Goal: Browse casually: Explore the website without a specific task or goal

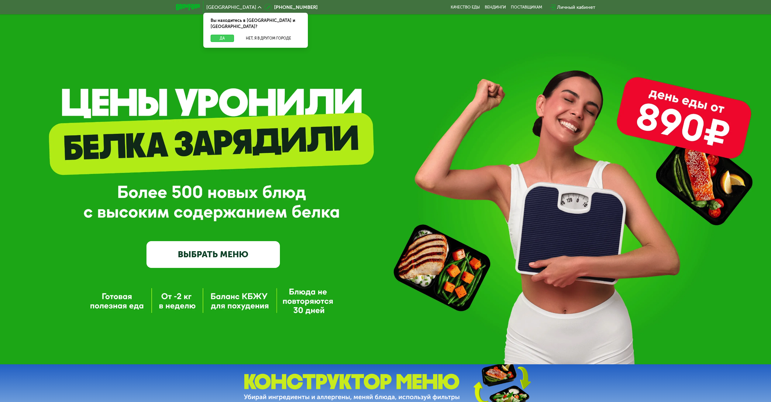
click at [224, 35] on button "Да" at bounding box center [222, 38] width 23 height 7
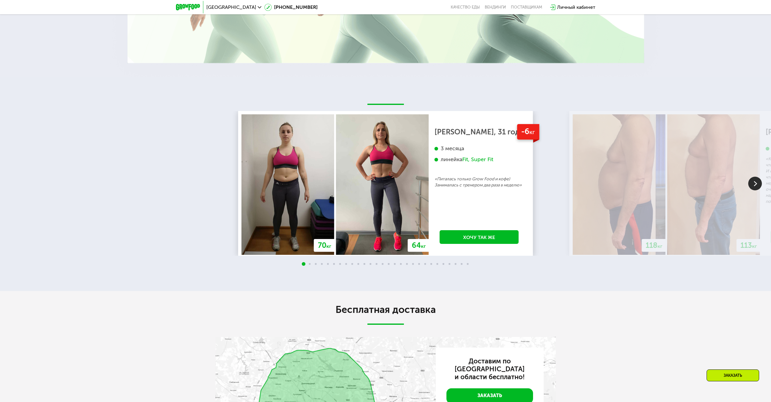
scroll to position [1259, 0]
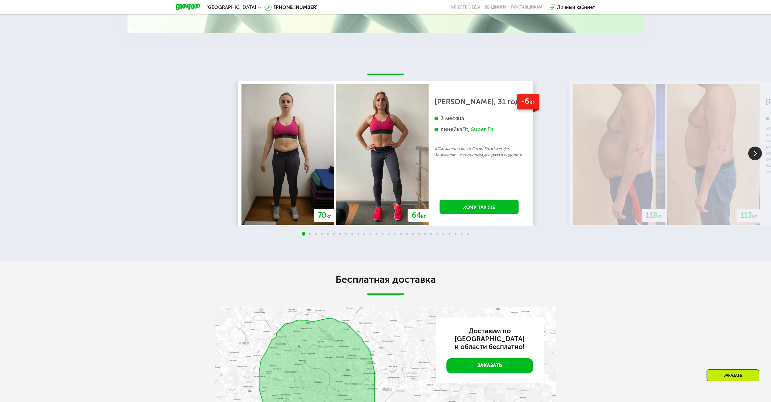
click at [756, 160] on img at bounding box center [755, 153] width 14 height 14
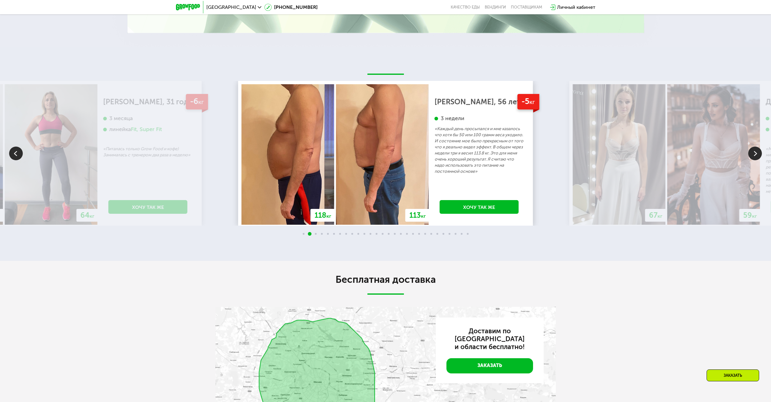
click at [756, 160] on img at bounding box center [755, 153] width 14 height 14
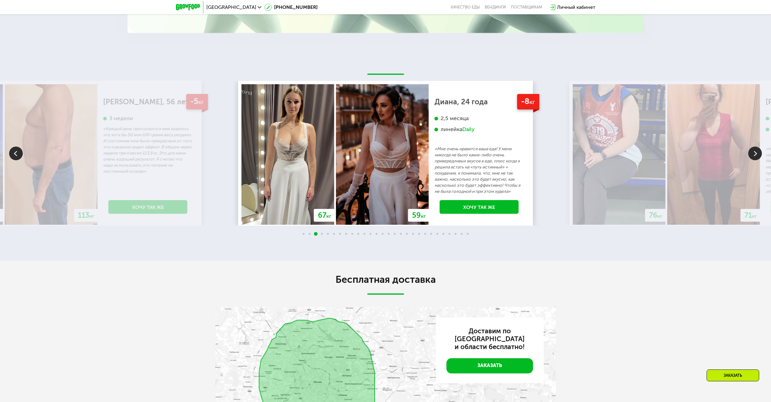
click at [756, 160] on img at bounding box center [755, 153] width 14 height 14
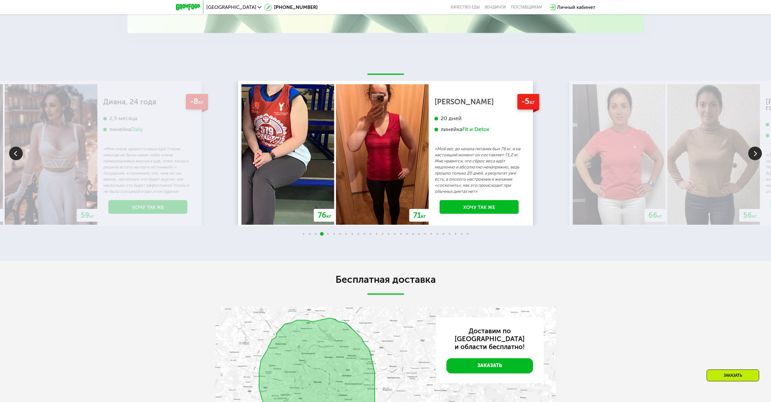
click at [756, 160] on img at bounding box center [755, 153] width 14 height 14
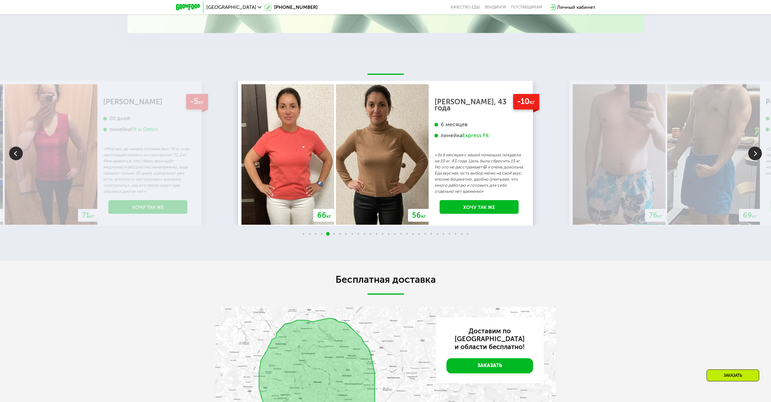
click at [756, 160] on img at bounding box center [755, 153] width 14 height 14
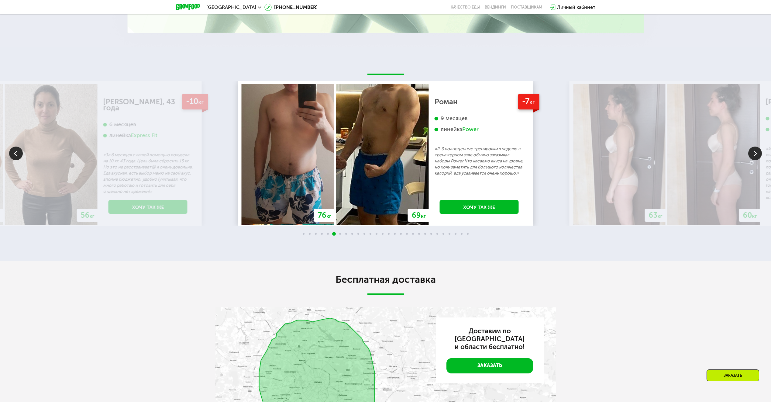
click at [756, 160] on img at bounding box center [755, 153] width 14 height 14
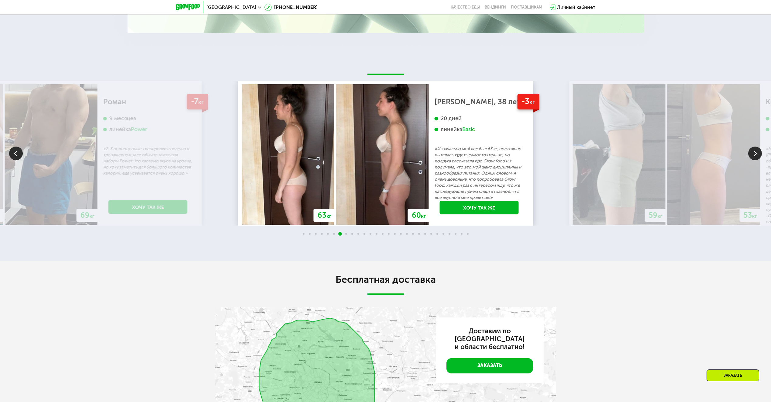
click at [19, 160] on img at bounding box center [16, 153] width 14 height 14
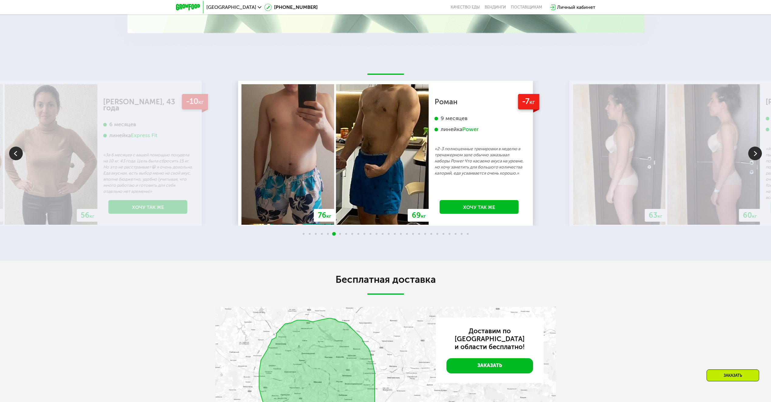
click at [755, 160] on img at bounding box center [755, 153] width 14 height 14
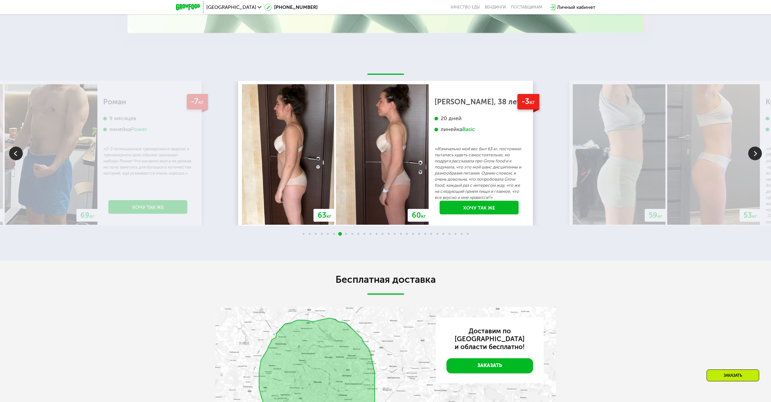
click at [754, 160] on img at bounding box center [755, 153] width 14 height 14
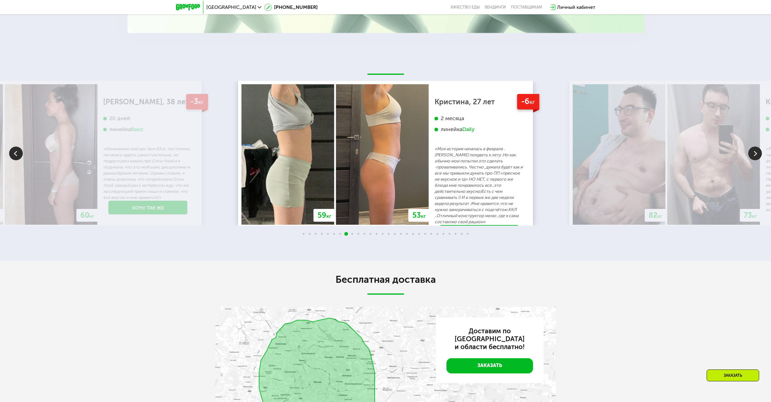
click at [752, 160] on img at bounding box center [755, 153] width 14 height 14
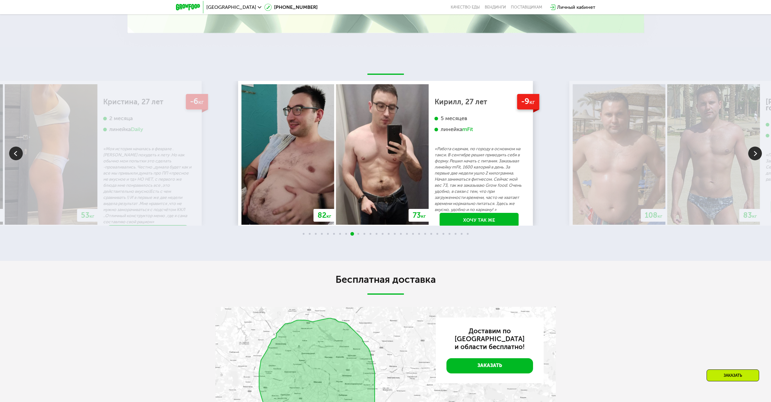
click at [751, 194] on img at bounding box center [713, 154] width 93 height 140
click at [753, 160] on img at bounding box center [755, 153] width 14 height 14
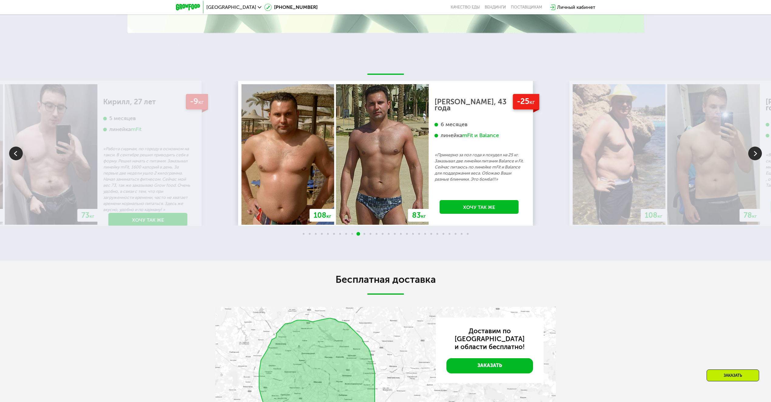
click at [754, 160] on img at bounding box center [755, 153] width 14 height 14
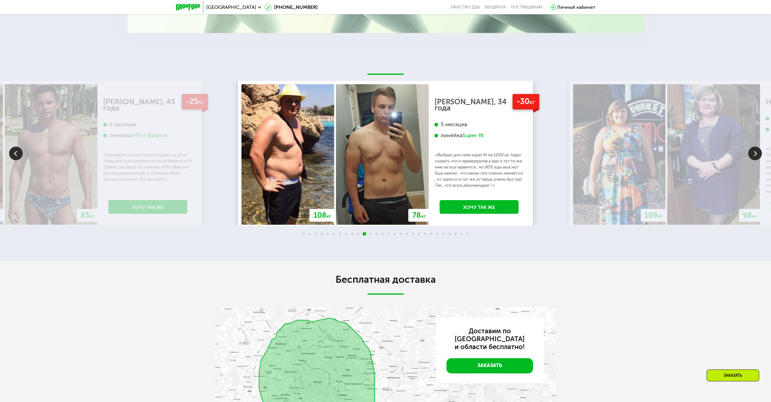
click at [749, 160] on img at bounding box center [755, 153] width 14 height 14
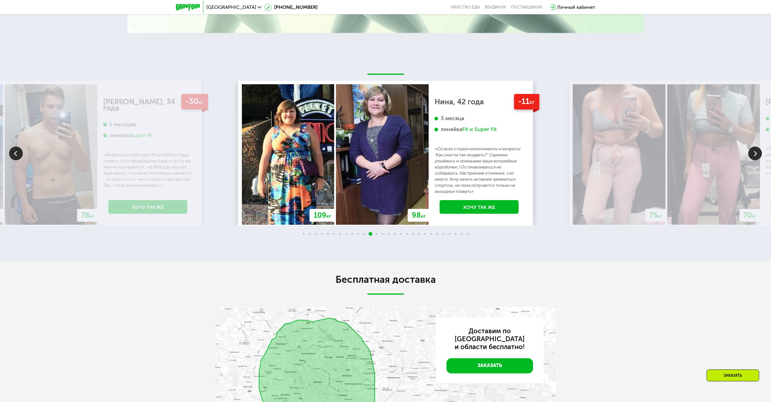
click at [749, 160] on img at bounding box center [755, 153] width 14 height 14
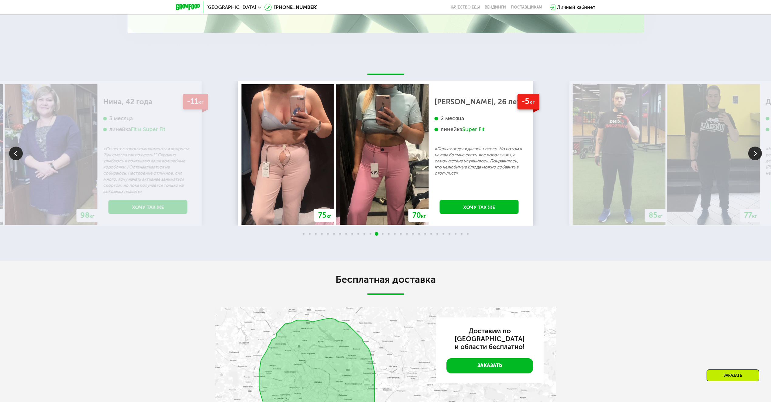
click at [748, 160] on img at bounding box center [755, 153] width 14 height 14
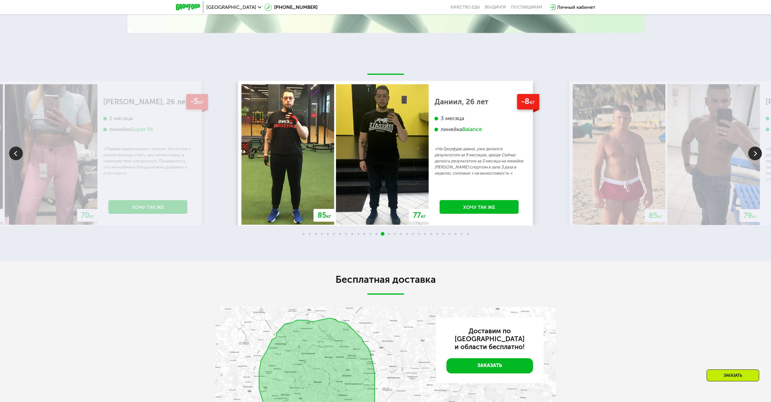
click at [748, 160] on img at bounding box center [755, 153] width 14 height 14
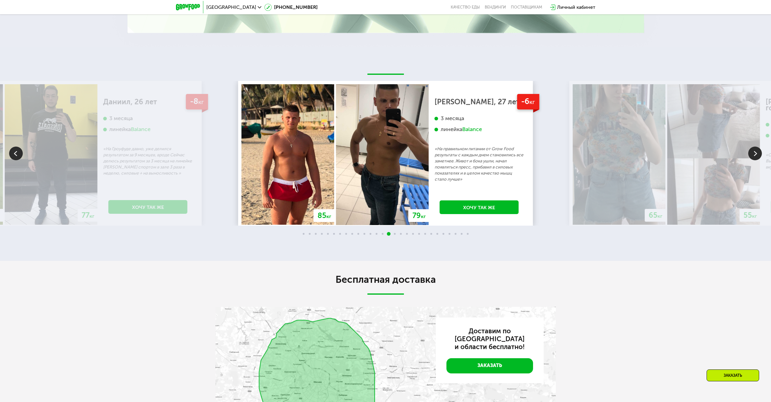
click at [745, 199] on img at bounding box center [713, 154] width 93 height 140
click at [754, 160] on img at bounding box center [755, 153] width 14 height 14
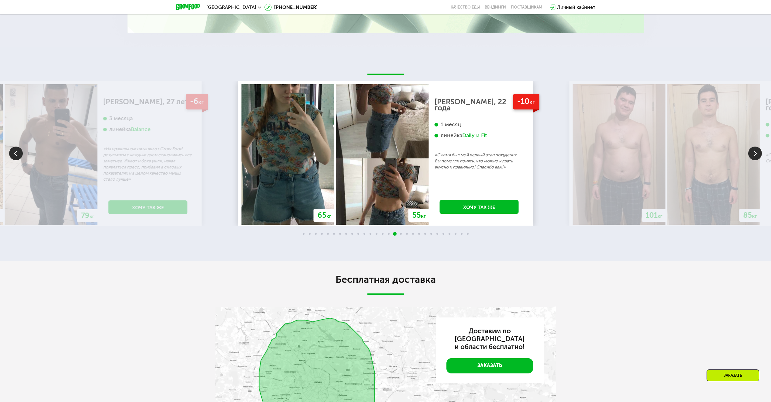
click at [753, 160] on img at bounding box center [755, 153] width 14 height 14
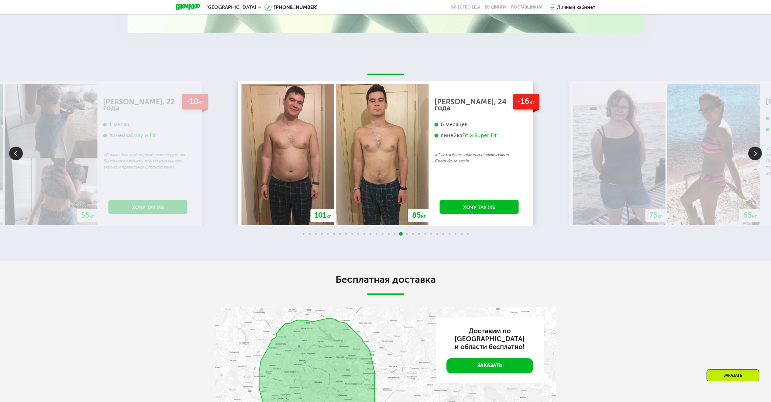
click at [751, 160] on img at bounding box center [755, 153] width 14 height 14
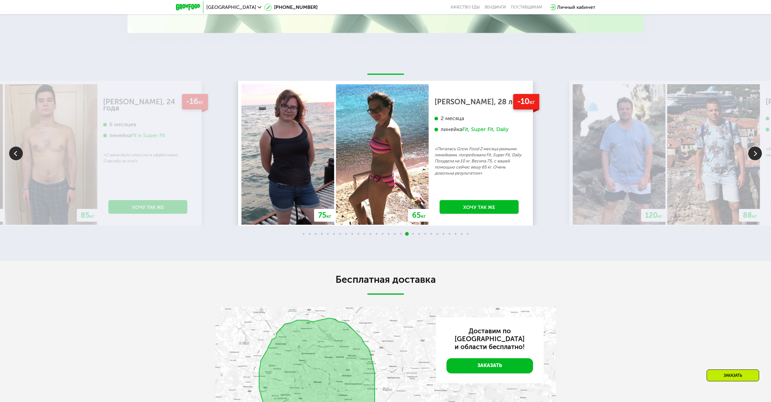
click at [750, 160] on img at bounding box center [755, 153] width 14 height 14
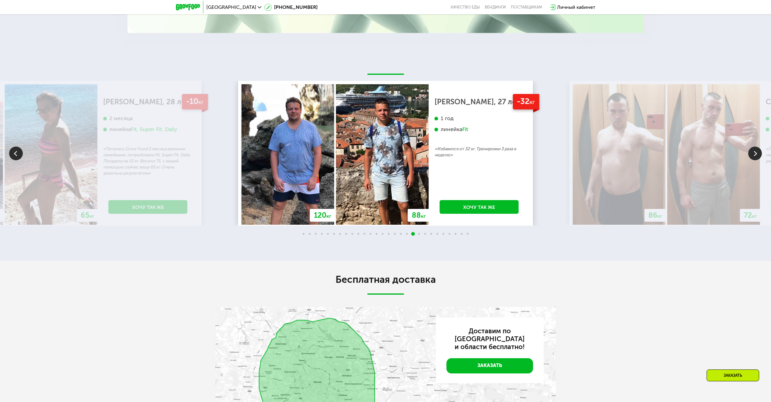
click at [750, 160] on img at bounding box center [755, 153] width 14 height 14
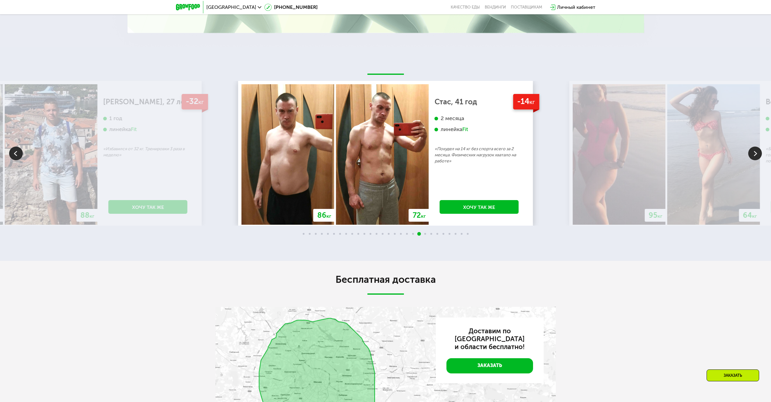
click at [750, 160] on img at bounding box center [755, 153] width 14 height 14
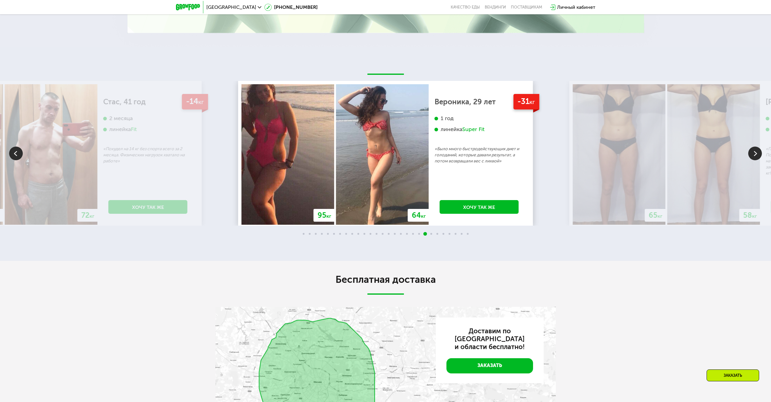
click at [748, 160] on img at bounding box center [755, 153] width 14 height 14
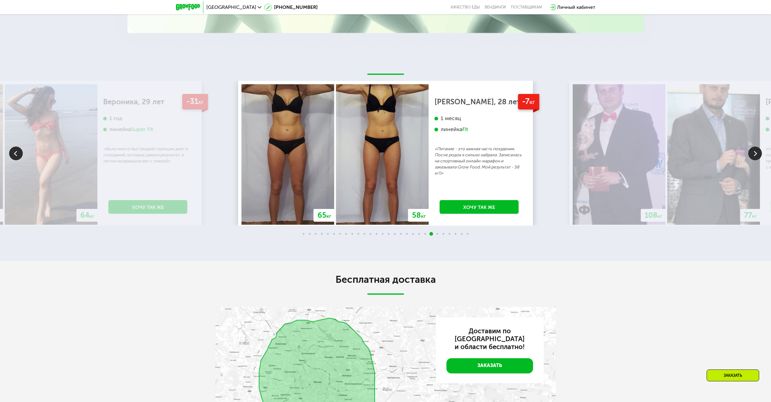
click at [748, 160] on img at bounding box center [755, 153] width 14 height 14
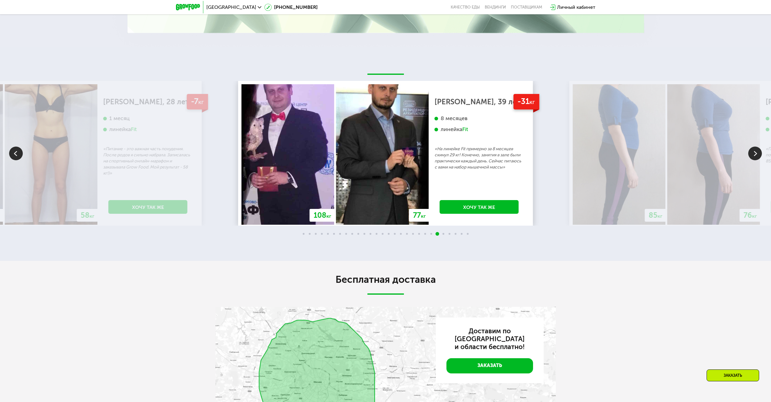
click at [747, 197] on img at bounding box center [713, 154] width 93 height 140
click at [755, 160] on img at bounding box center [755, 153] width 14 height 14
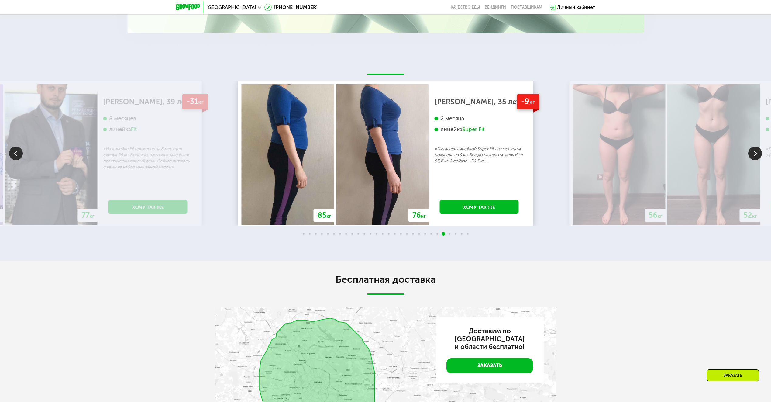
click at [752, 160] on img at bounding box center [755, 153] width 14 height 14
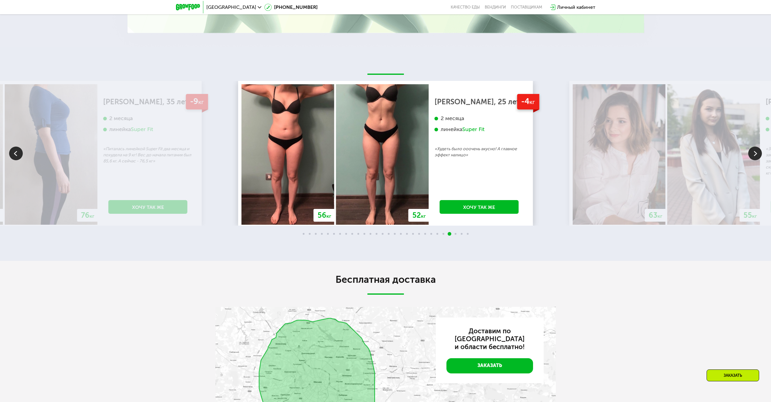
click at [753, 160] on img at bounding box center [755, 153] width 14 height 14
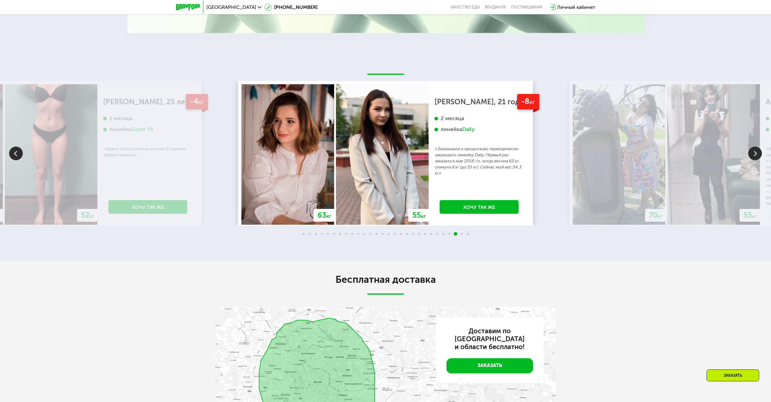
click at [754, 160] on img at bounding box center [755, 153] width 14 height 14
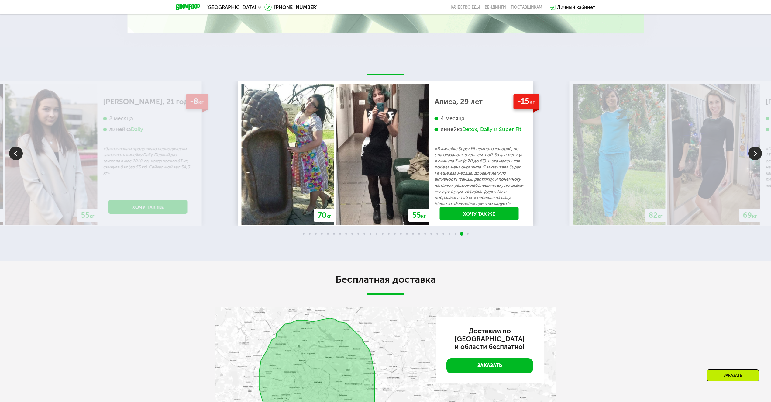
click at [752, 160] on img at bounding box center [755, 153] width 14 height 14
